Goal: Task Accomplishment & Management: Use online tool/utility

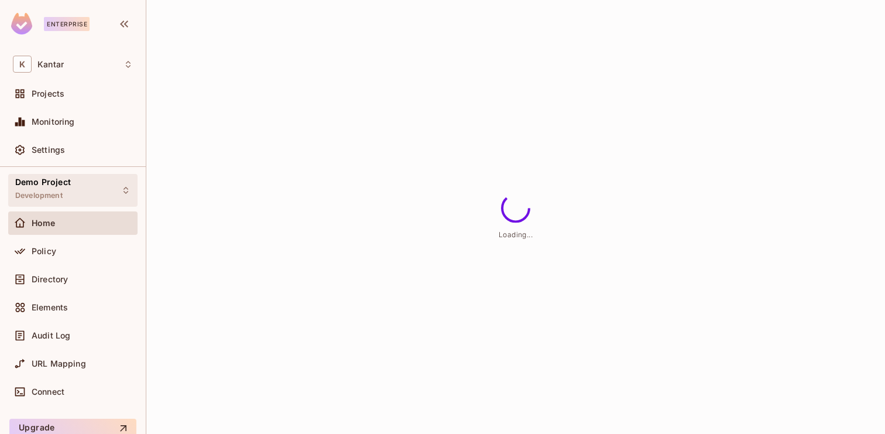
click at [41, 193] on span "Development" at bounding box center [38, 195] width 47 height 9
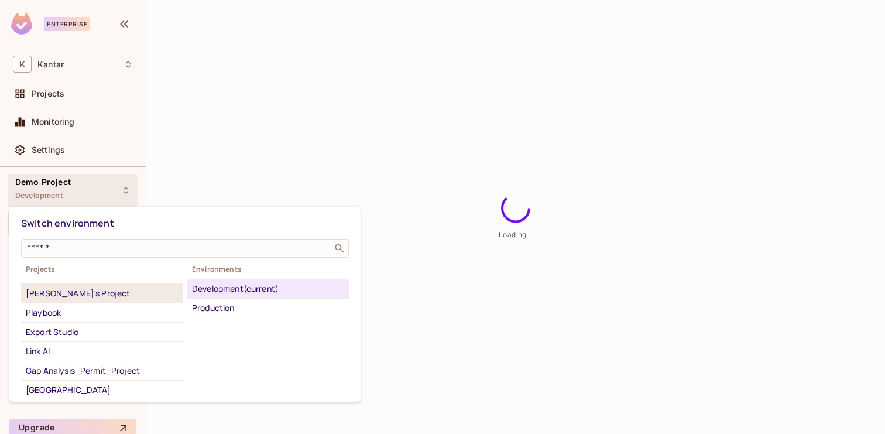
scroll to position [54, 0]
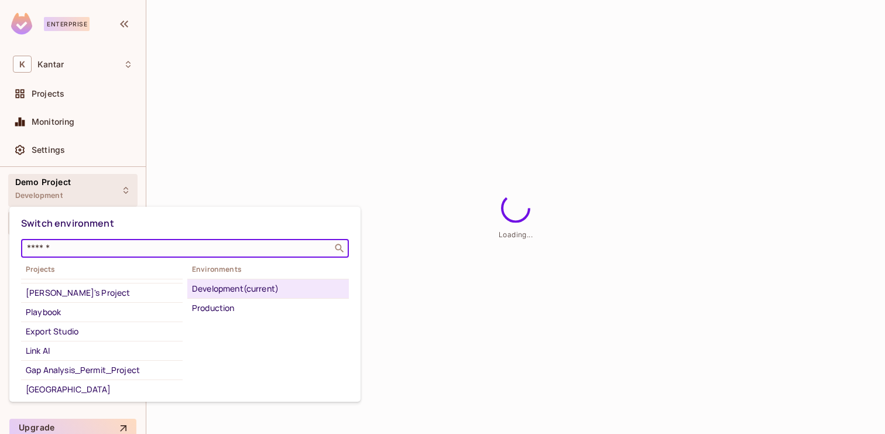
click at [78, 248] on input "text" at bounding box center [177, 248] width 304 height 12
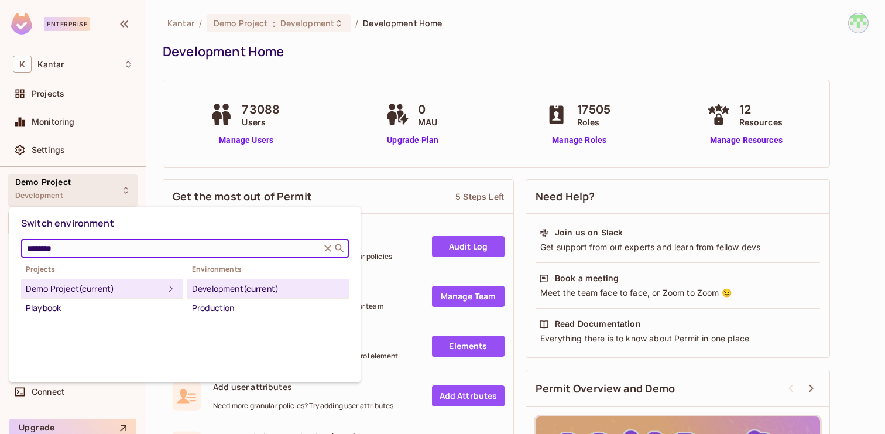
type input "********"
click at [323, 245] on icon at bounding box center [328, 248] width 12 height 12
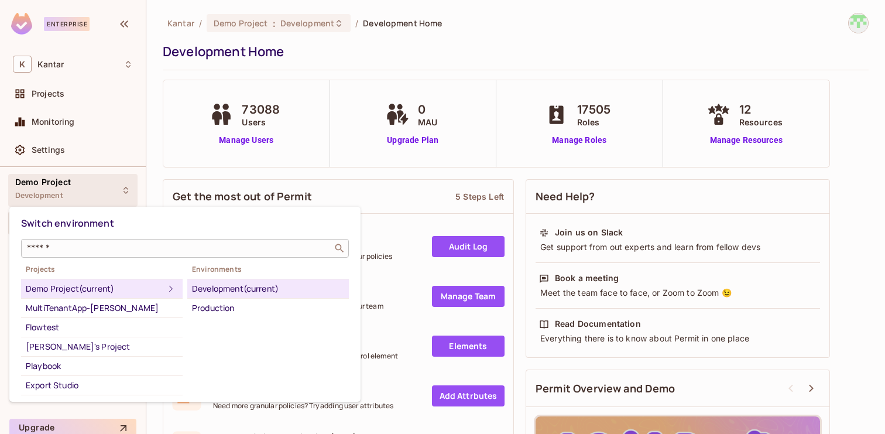
click at [378, 205] on div at bounding box center [442, 217] width 885 height 434
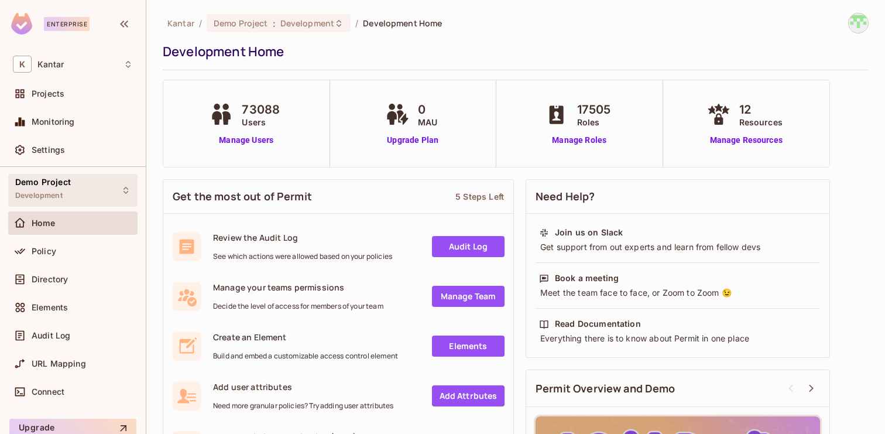
click at [66, 187] on span "Demo Project" at bounding box center [43, 181] width 56 height 9
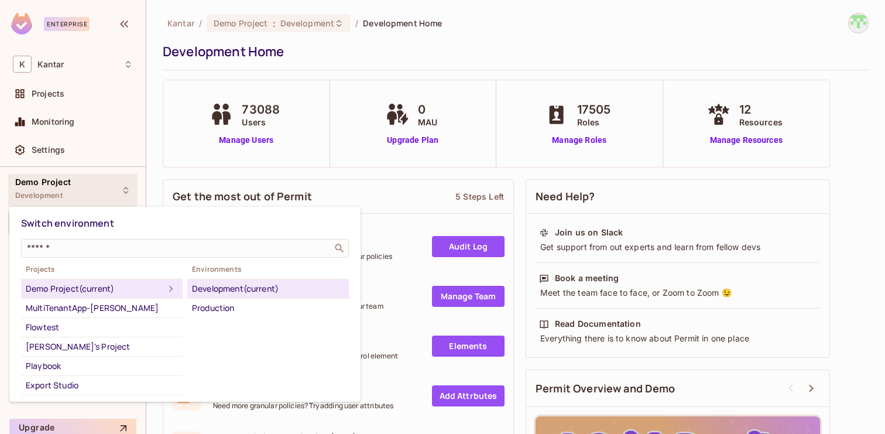
click at [69, 145] on div at bounding box center [442, 217] width 885 height 434
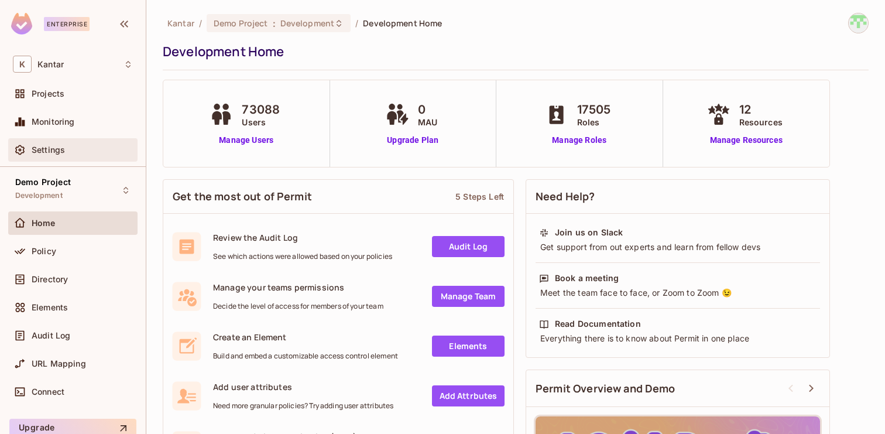
click at [60, 152] on span "Settings" at bounding box center [48, 149] width 33 height 9
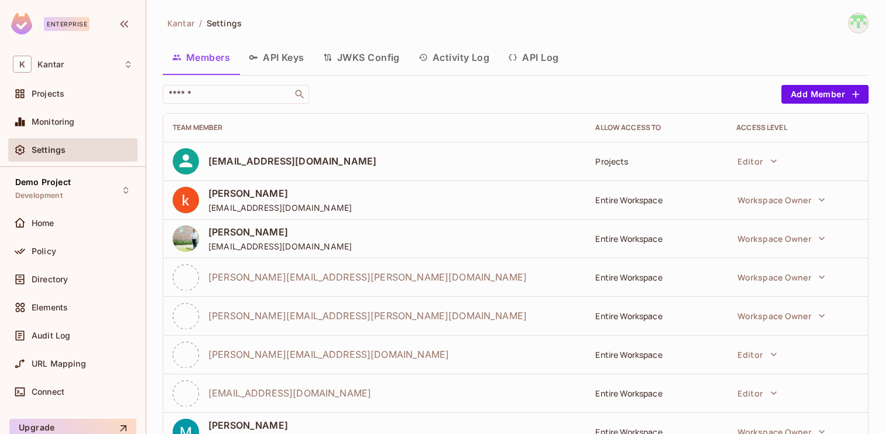
click at [296, 61] on button "API Keys" at bounding box center [276, 57] width 74 height 29
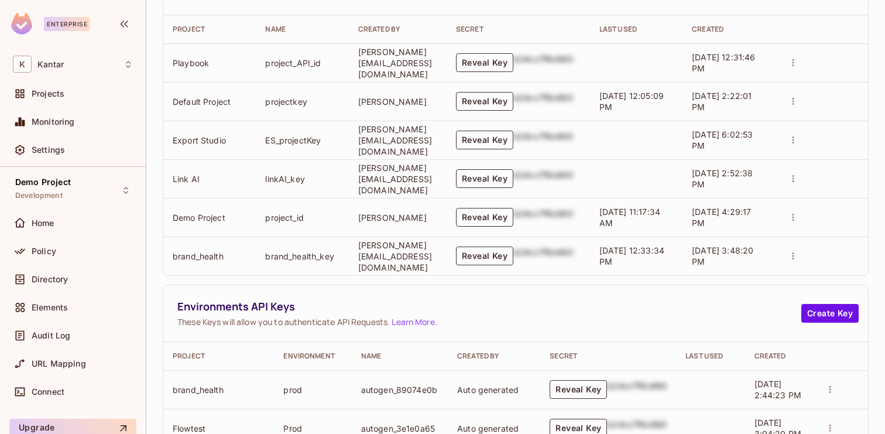
scroll to position [657, 0]
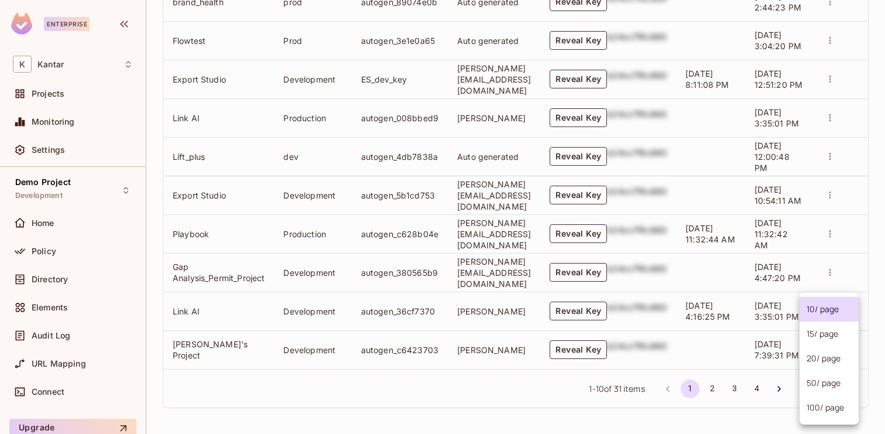
click at [822, 385] on body "Enterprise K Kantar Projects Monitoring Settings Demo Project Development Home …" at bounding box center [442, 217] width 885 height 434
click at [821, 402] on li "100 / page" at bounding box center [829, 407] width 59 height 25
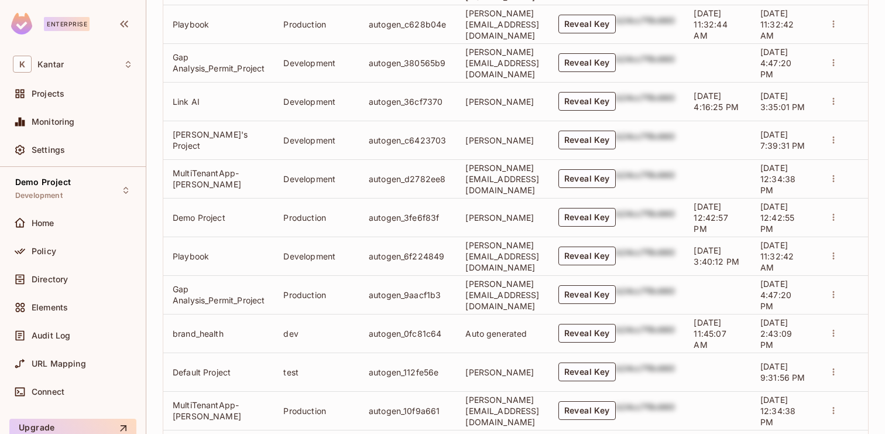
scroll to position [1407, 0]
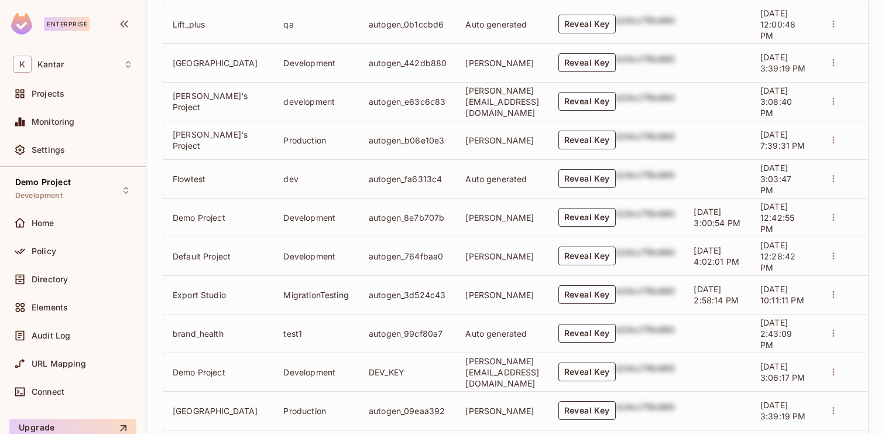
click at [616, 373] on button "Reveal Key" at bounding box center [586, 371] width 57 height 19
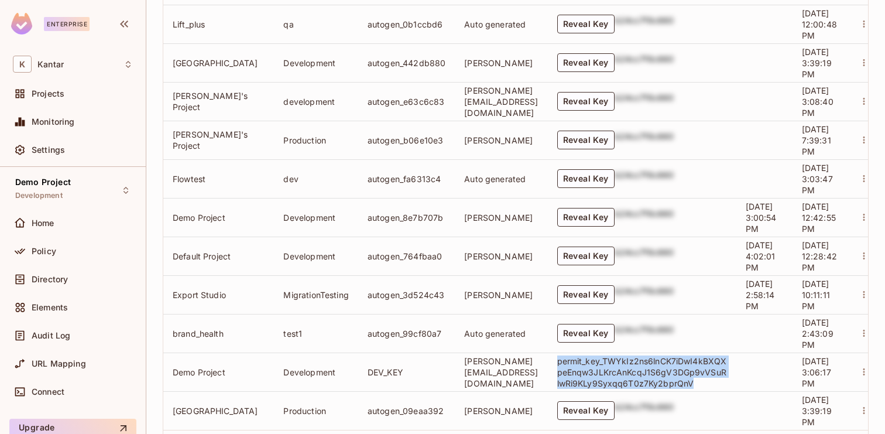
drag, startPoint x: 735, startPoint y: 381, endPoint x: 594, endPoint y: 362, distance: 141.8
click at [594, 362] on td "permit_key_TWYkIz2ns6lnCK7iDwI4kBXQXpeEnqw3JLKrcAnKcqJ1S6gV3DGp9vVSuRlwRi9KLy9S…" at bounding box center [642, 371] width 188 height 39
copy p "permit_key_TWYkIz2ns6lnCK7iDwI4kBXQXpeEnqw3JLKrcAnKcqJ1S6gV3DGp9vVSuRlwRi9KLy9S…"
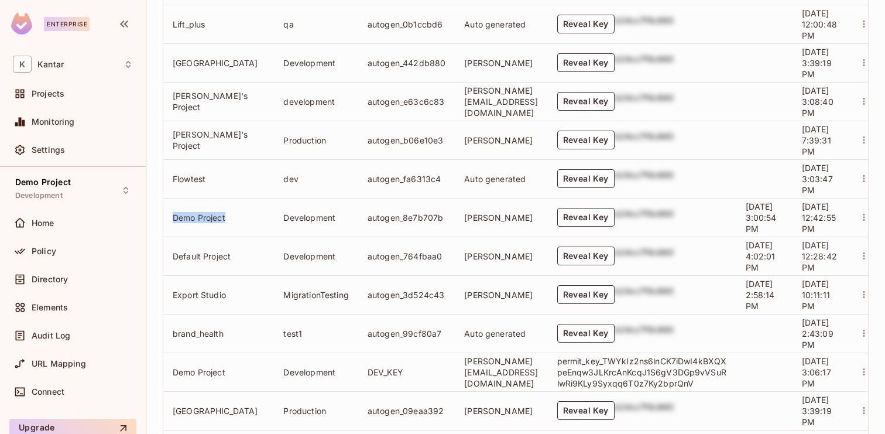
drag, startPoint x: 232, startPoint y: 217, endPoint x: 170, endPoint y: 219, distance: 62.7
click at [170, 219] on td "Demo Project" at bounding box center [218, 217] width 111 height 39
copy td "Demo Project"
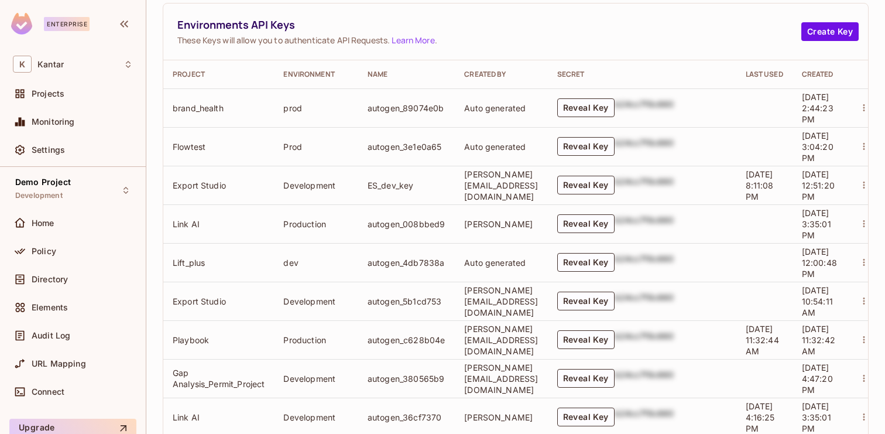
scroll to position [0, 0]
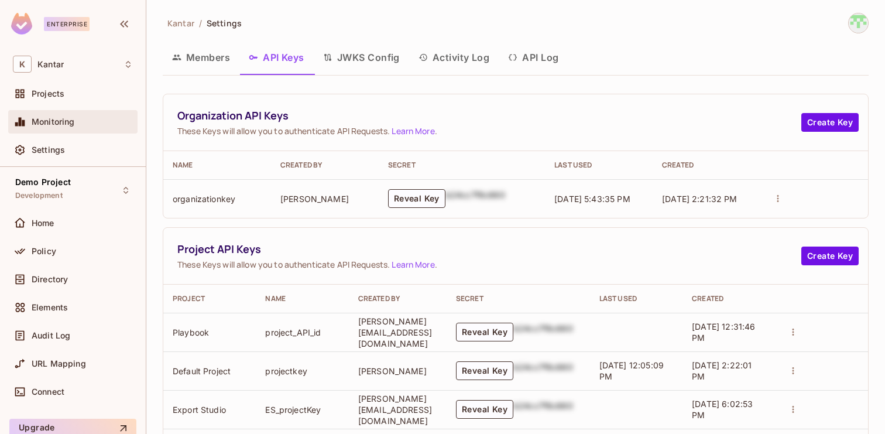
click at [60, 115] on div "Monitoring" at bounding box center [73, 122] width 120 height 14
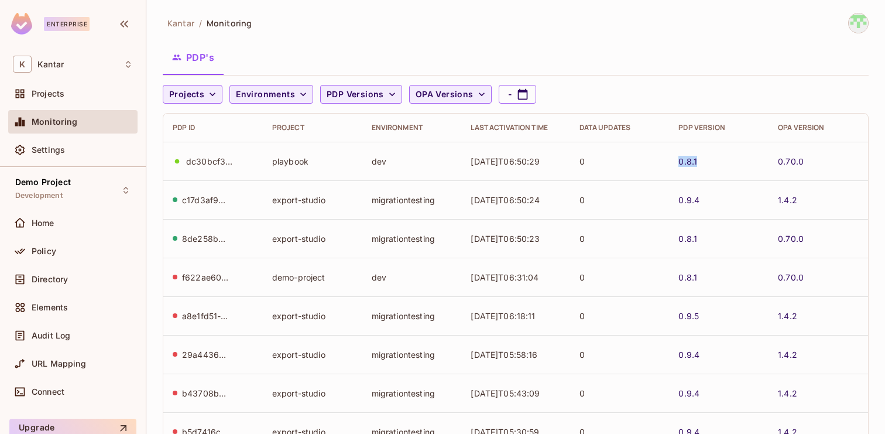
drag, startPoint x: 703, startPoint y: 162, endPoint x: 673, endPoint y: 163, distance: 30.5
click at [673, 163] on td "0.8.1" at bounding box center [719, 161] width 100 height 39
copy link "0.8.1"
